Goal: Obtain resource: Obtain resource

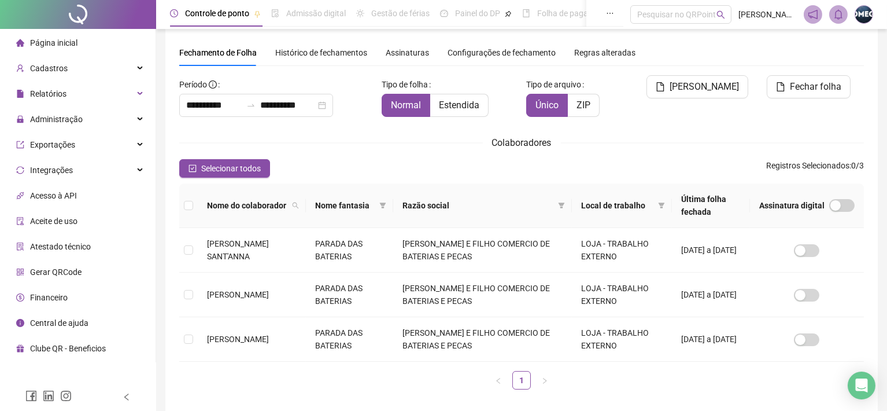
scroll to position [31, 0]
click at [836, 13] on icon "bell" at bounding box center [839, 14] width 10 height 10
click at [190, 210] on label at bounding box center [188, 205] width 9 height 13
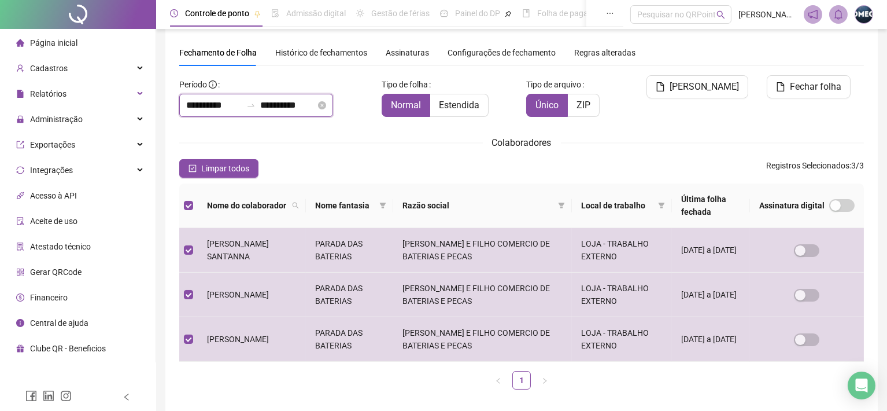
click at [231, 98] on input "**********" at bounding box center [214, 105] width 56 height 14
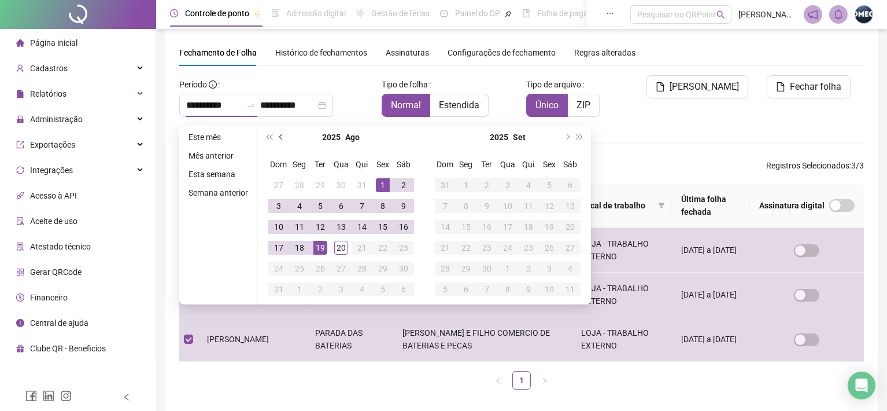
click at [278, 135] on button "prev-year" at bounding box center [281, 137] width 13 height 23
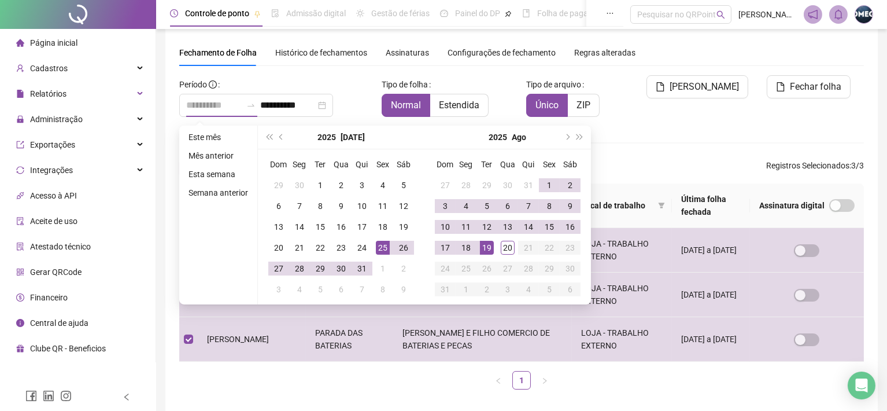
type input "**********"
click at [384, 249] on div "25" at bounding box center [383, 248] width 14 height 14
type input "**********"
click at [491, 248] on div "19" at bounding box center [487, 248] width 14 height 14
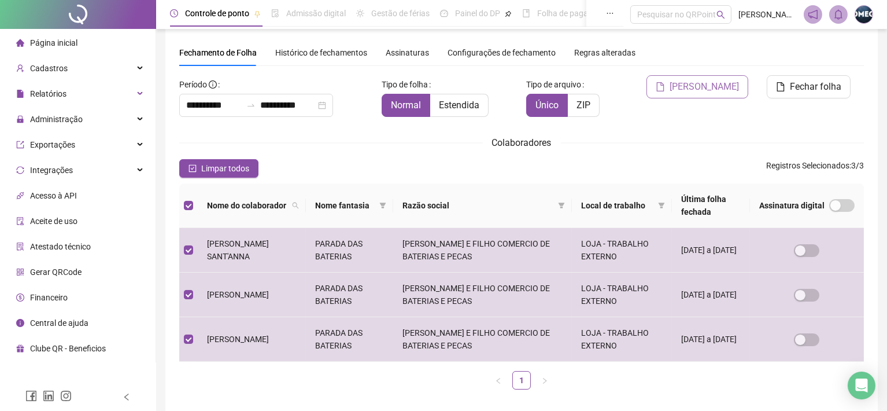
click at [703, 84] on span "[PERSON_NAME]" at bounding box center [704, 87] width 69 height 14
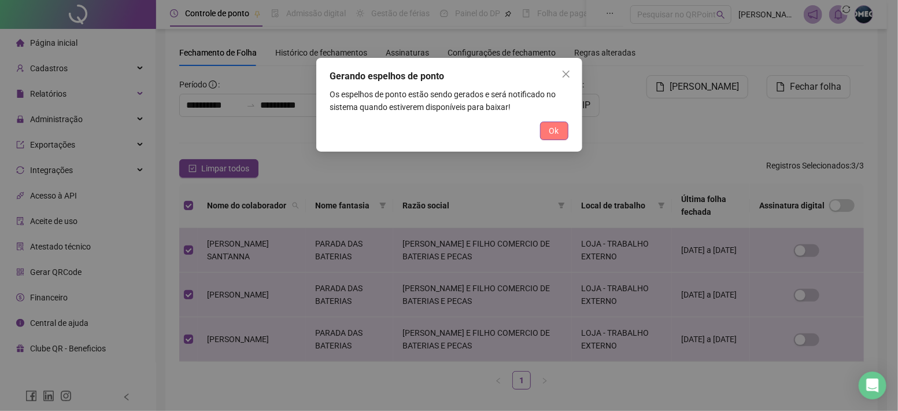
click at [551, 123] on button "Ok" at bounding box center [554, 130] width 28 height 19
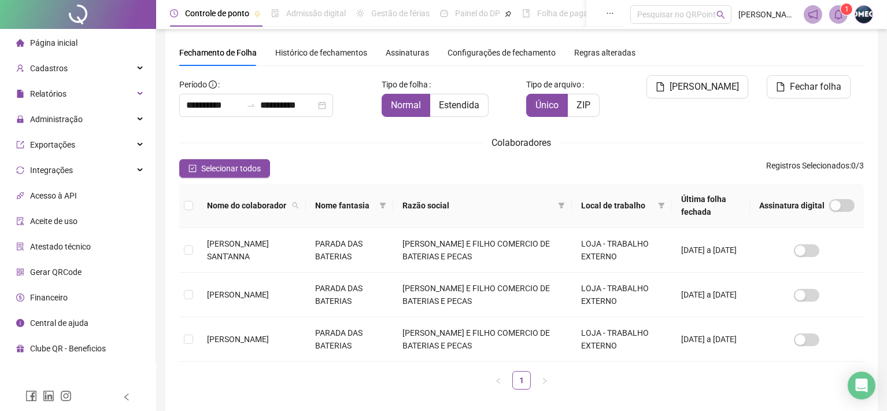
click at [829, 16] on span at bounding box center [838, 14] width 19 height 19
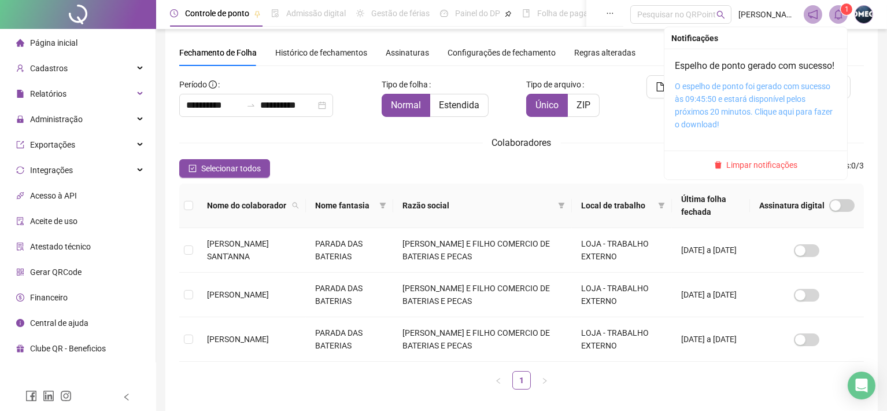
click at [765, 109] on link "O espelho de ponto foi gerado com sucesso às 09:45:50 e estará disponível pelos…" at bounding box center [754, 105] width 158 height 47
click at [835, 14] on icon "bell" at bounding box center [839, 14] width 10 height 10
click at [768, 104] on link "O espelho de ponto foi gerado com sucesso às 09:45:50 e estará disponível pelos…" at bounding box center [754, 105] width 158 height 47
click at [740, 108] on link "O espelho de ponto foi gerado com sucesso às 09:45:50 e estará disponível pelos…" at bounding box center [754, 105] width 158 height 47
